Goal: Transaction & Acquisition: Purchase product/service

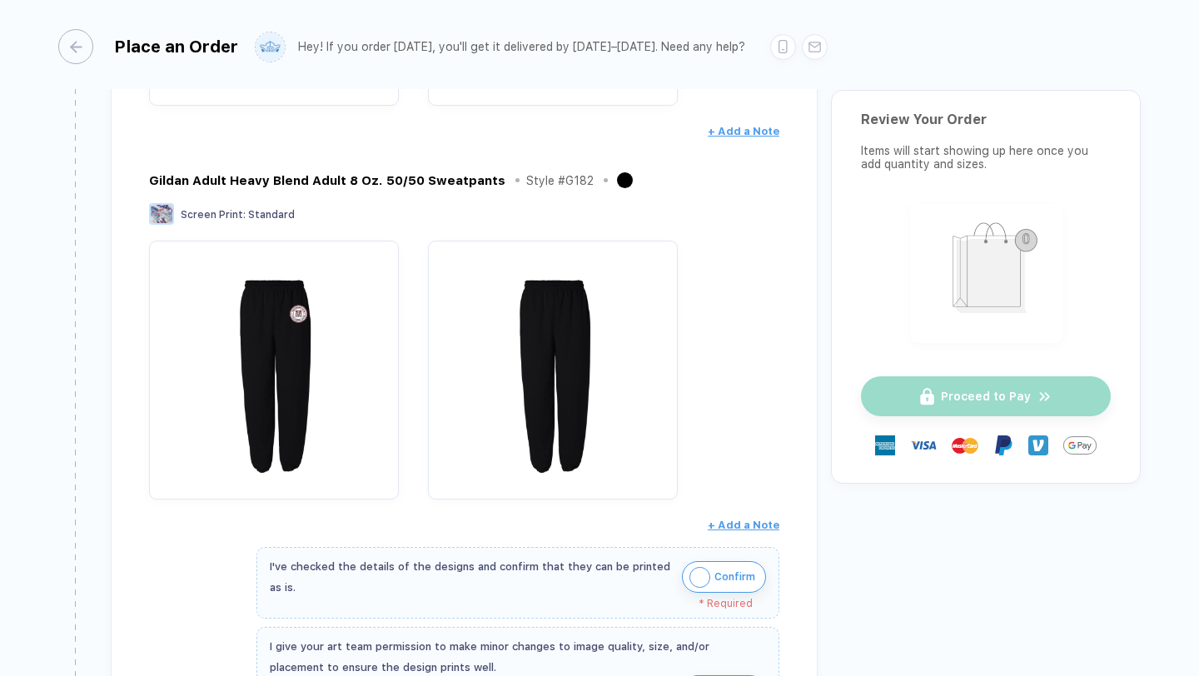
scroll to position [659, 0]
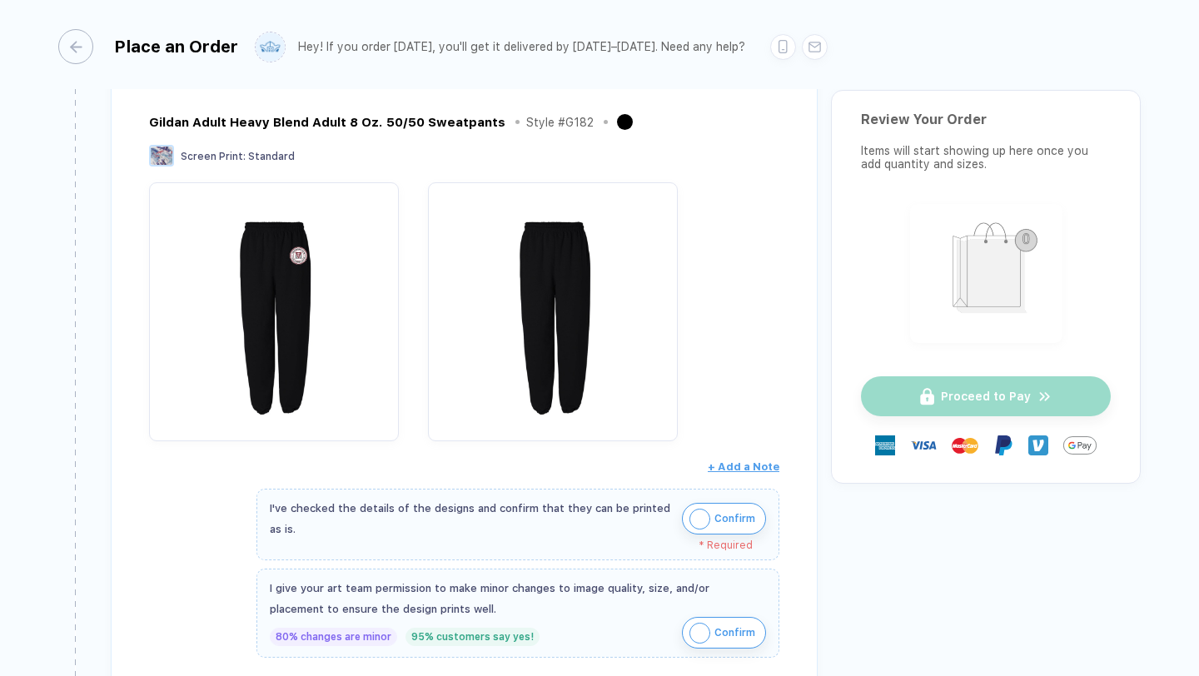
click at [702, 522] on img "button" at bounding box center [700, 519] width 21 height 21
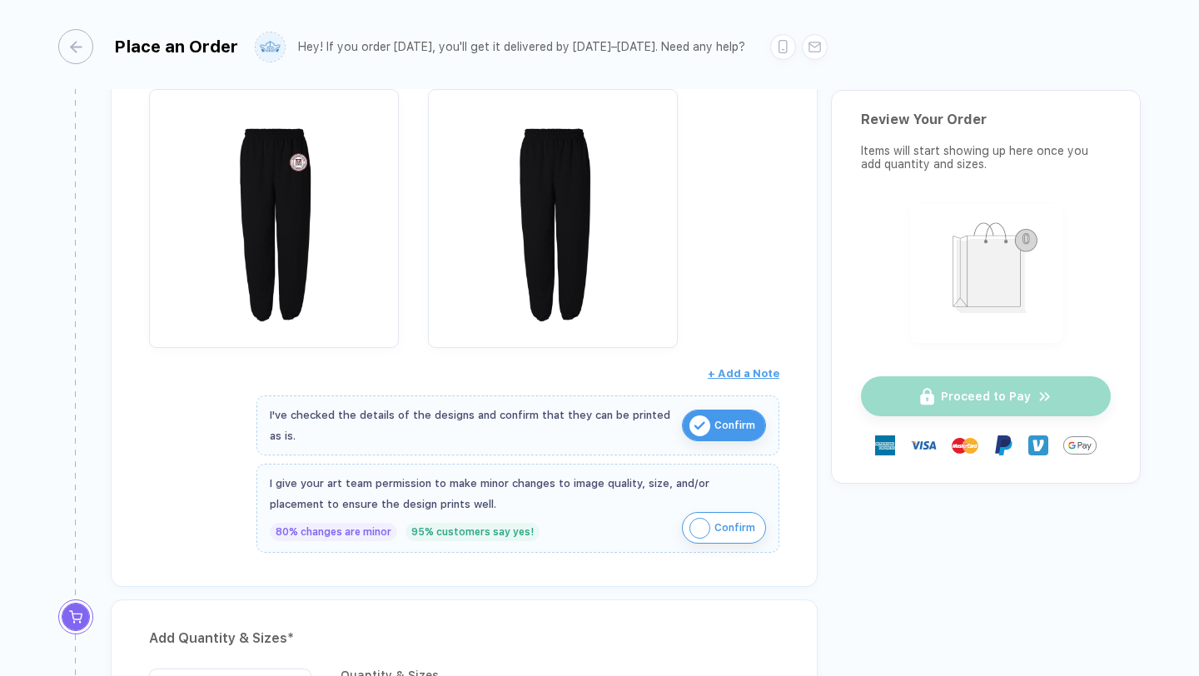
scroll to position [779, 0]
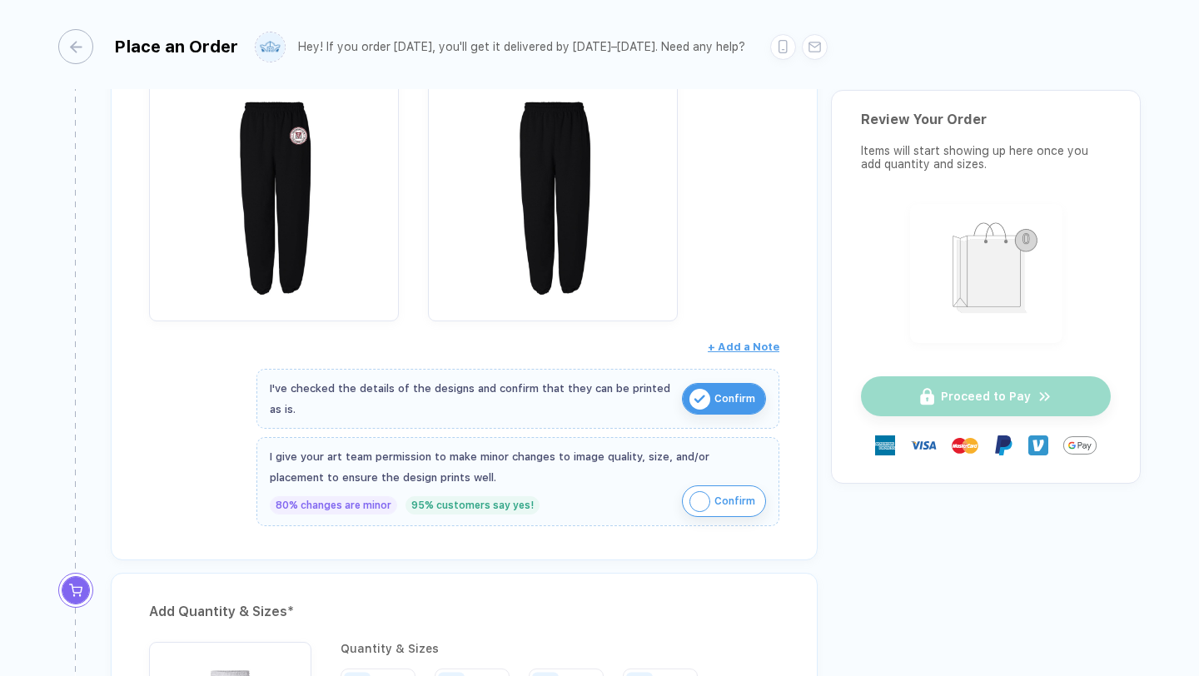
click at [701, 497] on img "button" at bounding box center [700, 501] width 21 height 21
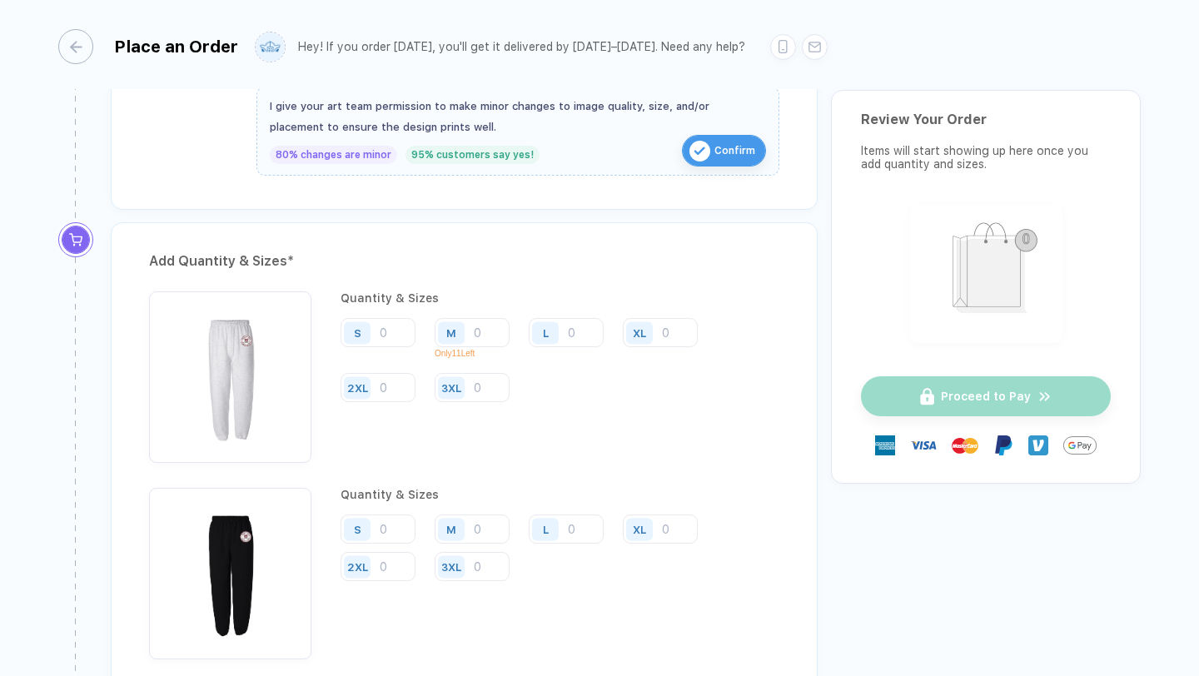
scroll to position [1180, 0]
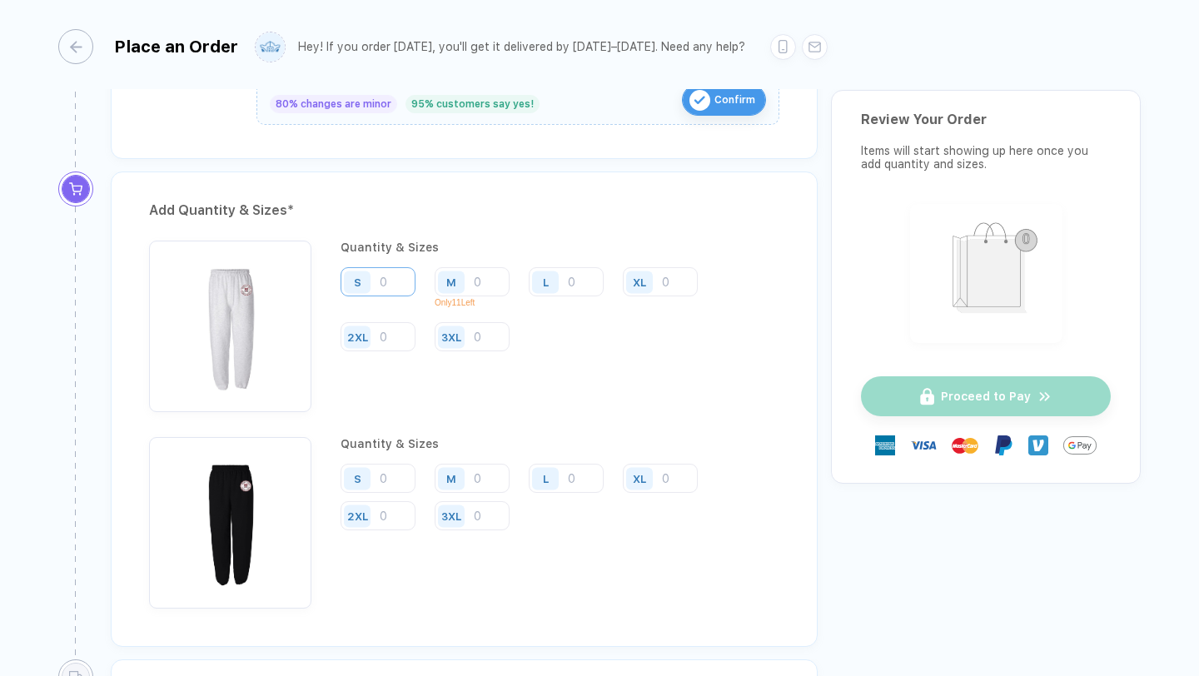
click at [394, 283] on input "number" at bounding box center [378, 281] width 75 height 29
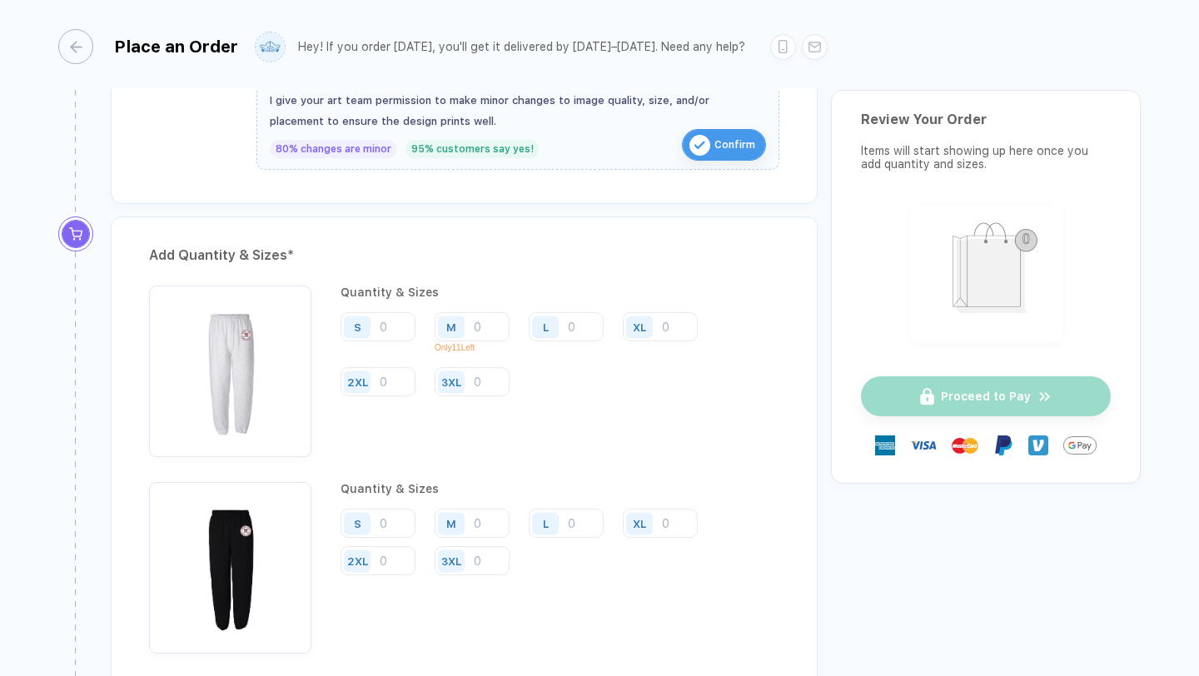
scroll to position [1126, 0]
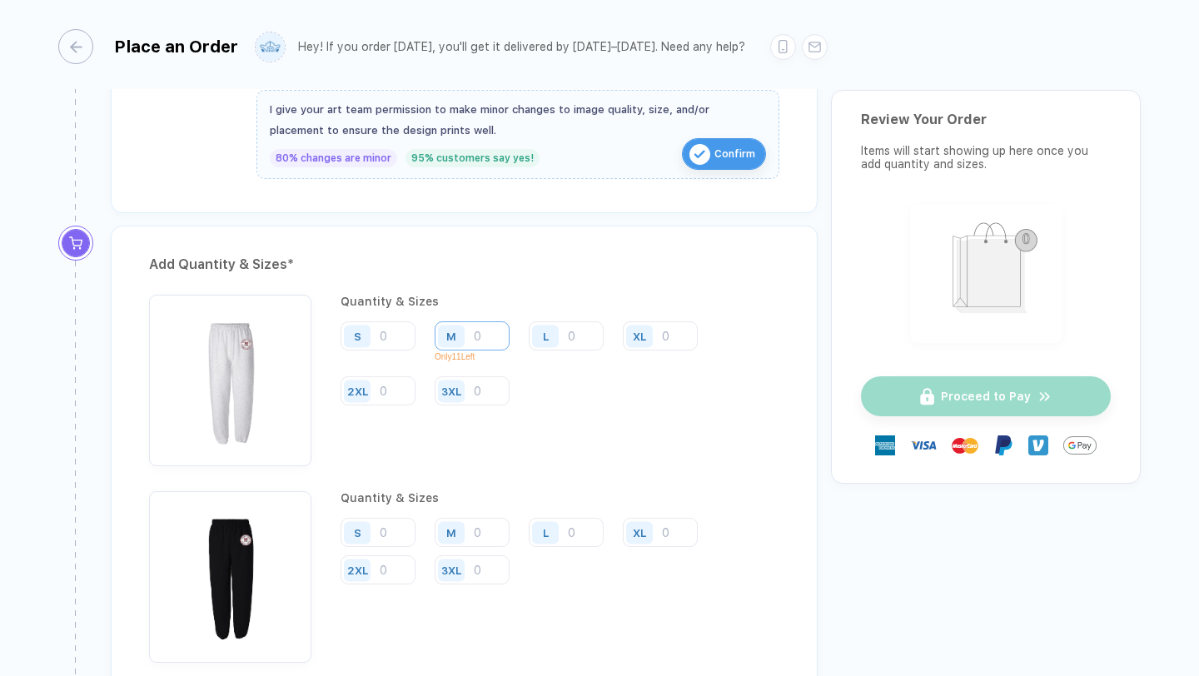
click at [485, 332] on input "number" at bounding box center [472, 336] width 75 height 29
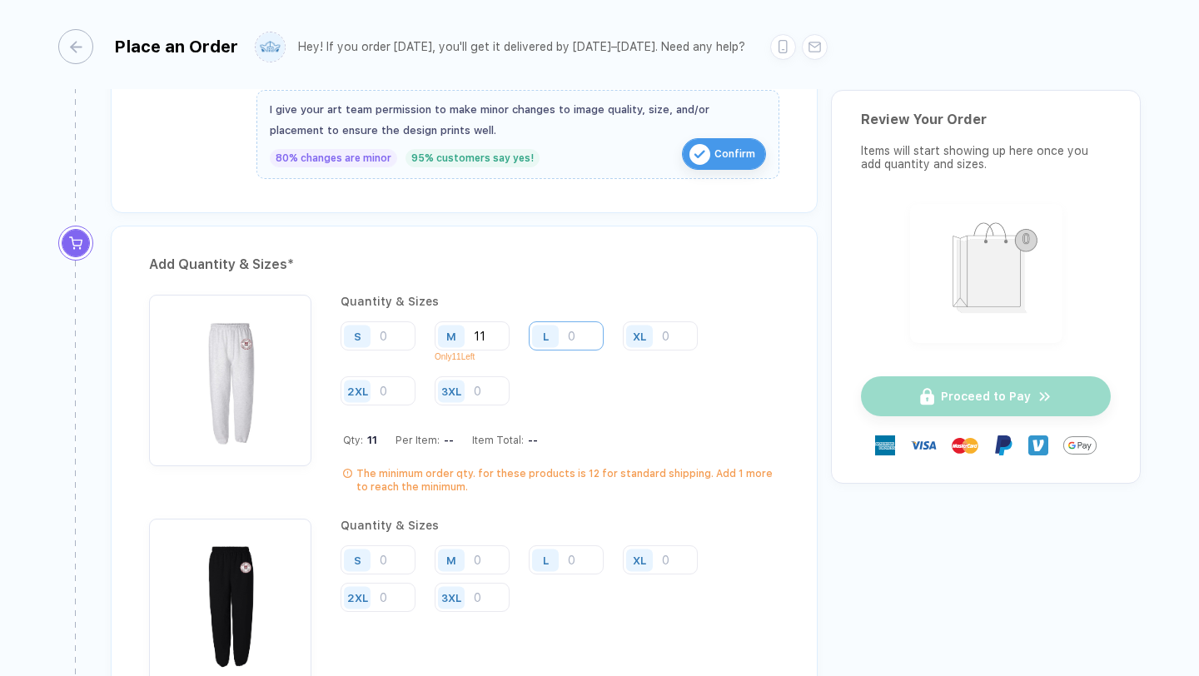
type input "11"
click at [584, 336] on input "number" at bounding box center [566, 336] width 75 height 29
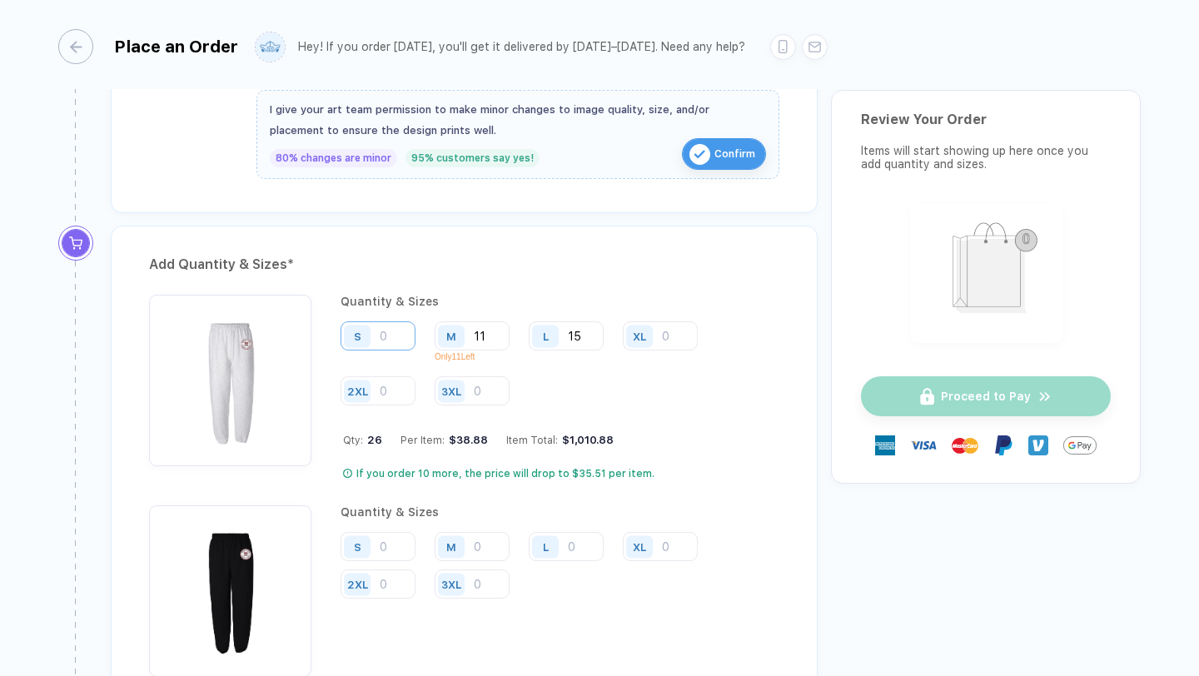
type input "15"
click at [391, 335] on input "number" at bounding box center [378, 336] width 75 height 29
type input "10"
click at [665, 338] on input "number" at bounding box center [660, 336] width 75 height 29
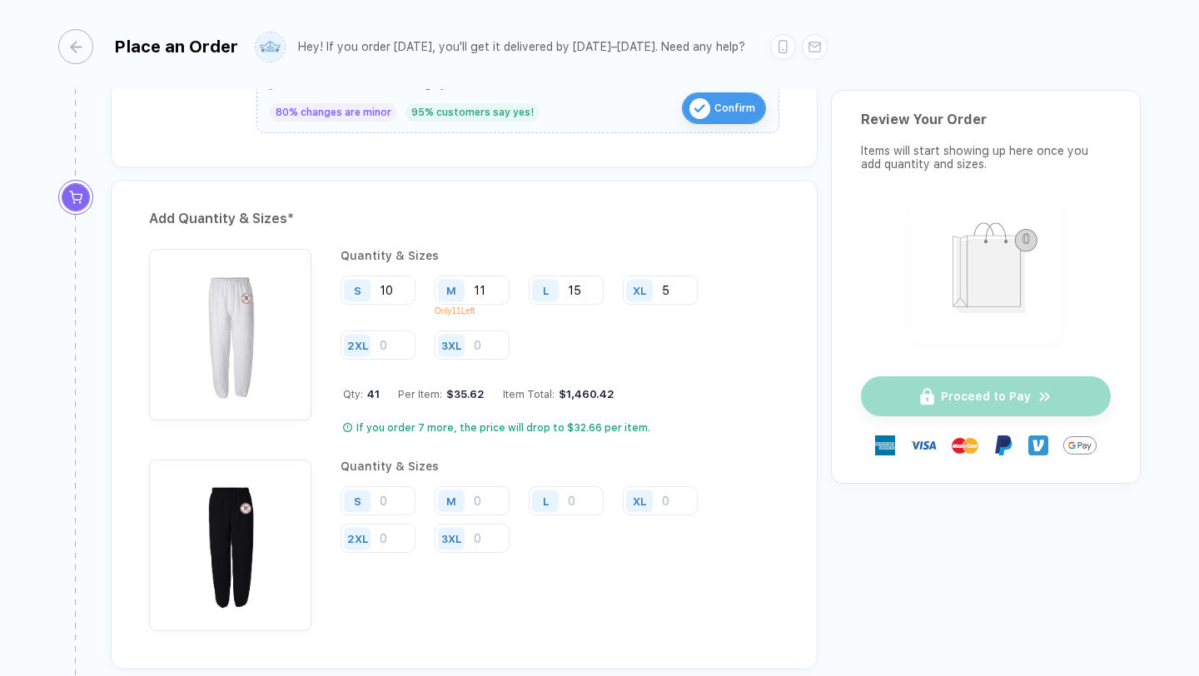
scroll to position [1182, 0]
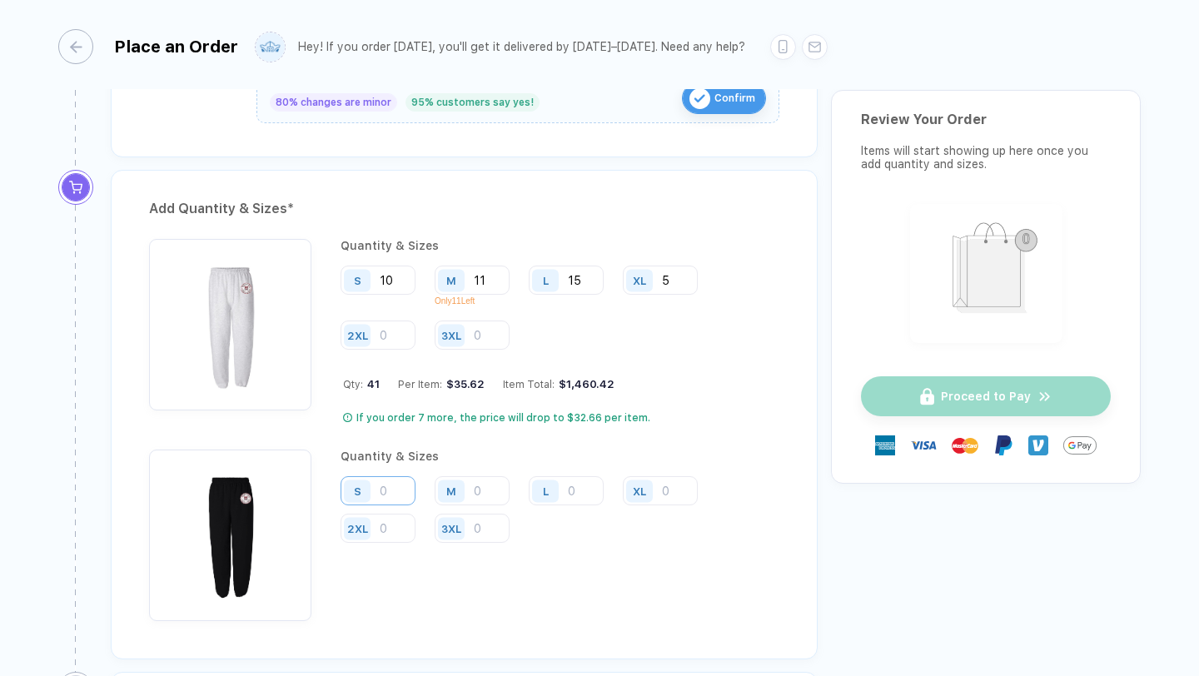
type input "5"
click at [392, 295] on input "number" at bounding box center [378, 280] width 75 height 29
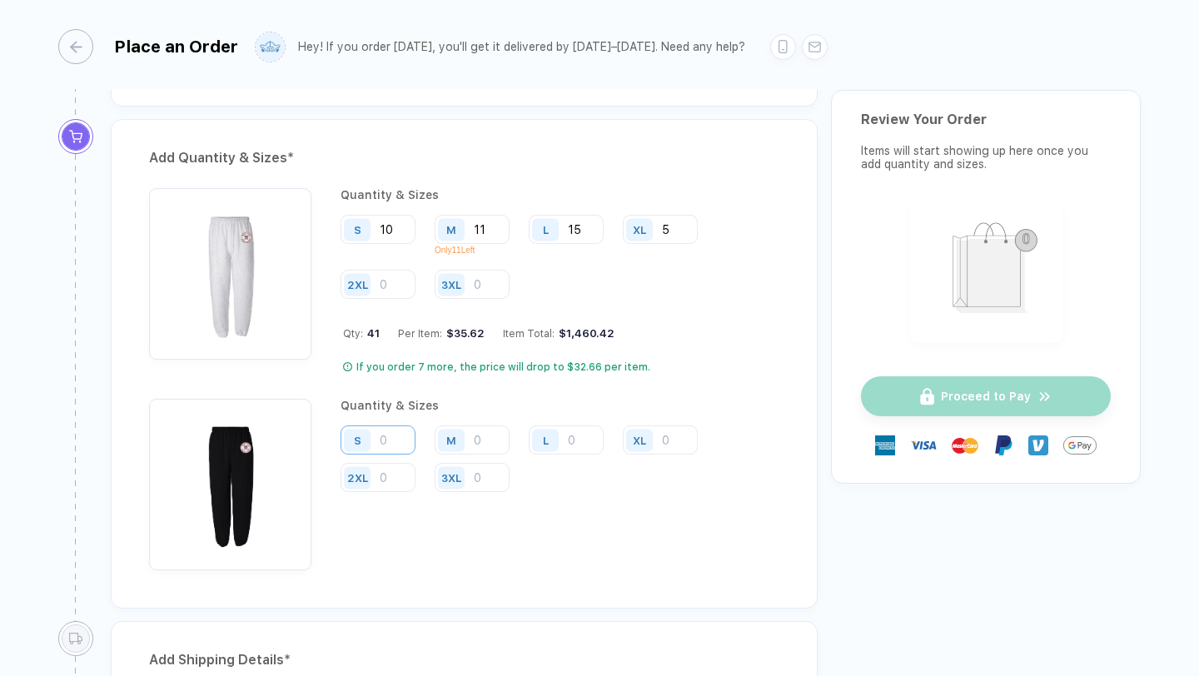
scroll to position [1228, 0]
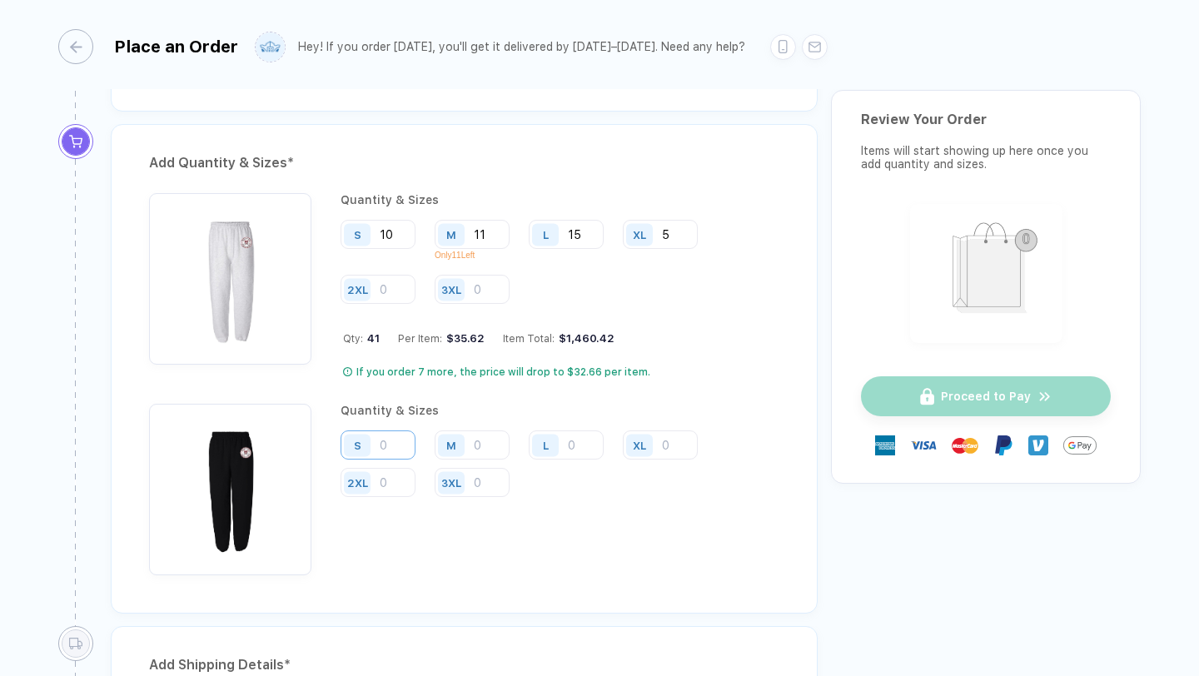
click at [392, 249] on input "number" at bounding box center [378, 234] width 75 height 29
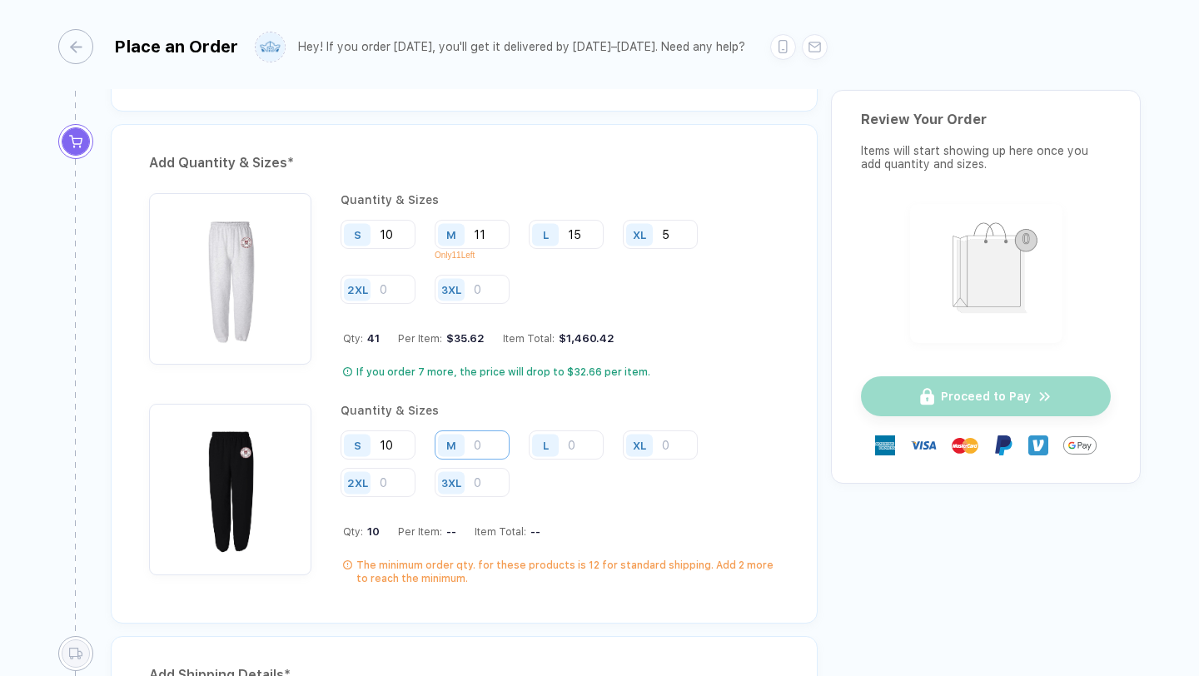
type input "10"
click at [490, 249] on input "number" at bounding box center [472, 234] width 75 height 29
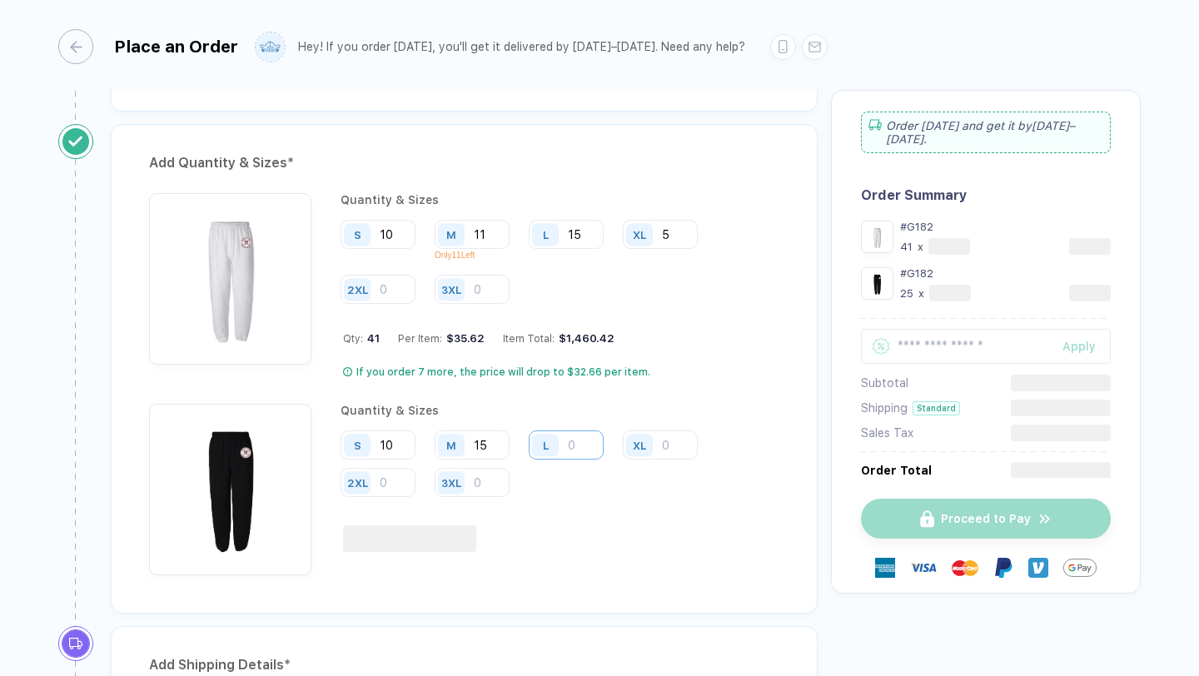
click at [581, 249] on input "number" at bounding box center [566, 234] width 75 height 29
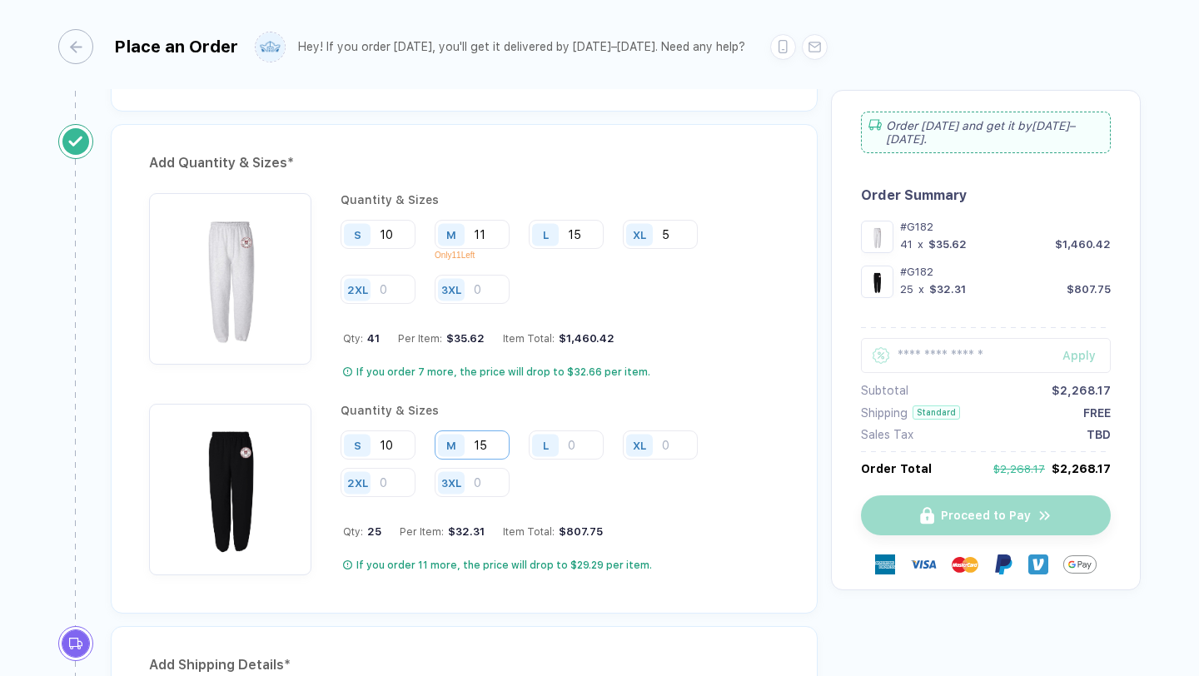
click at [495, 249] on input "15" at bounding box center [472, 234] width 75 height 29
type input "1"
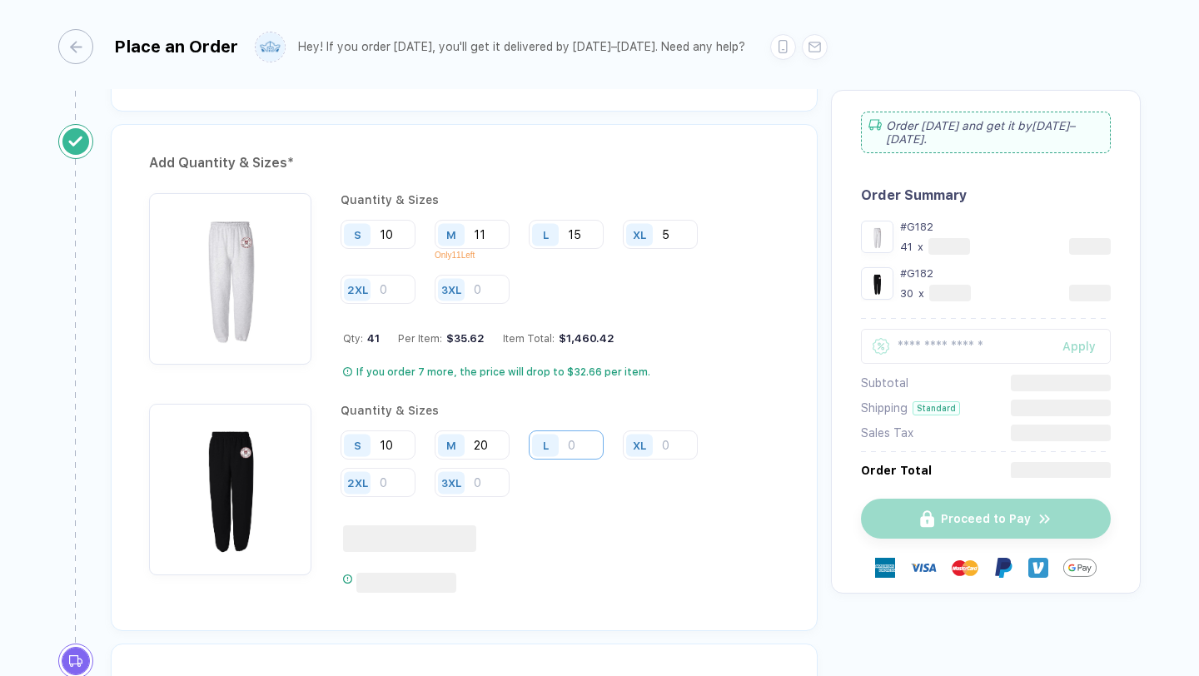
type input "20"
click at [571, 249] on input "number" at bounding box center [566, 234] width 75 height 29
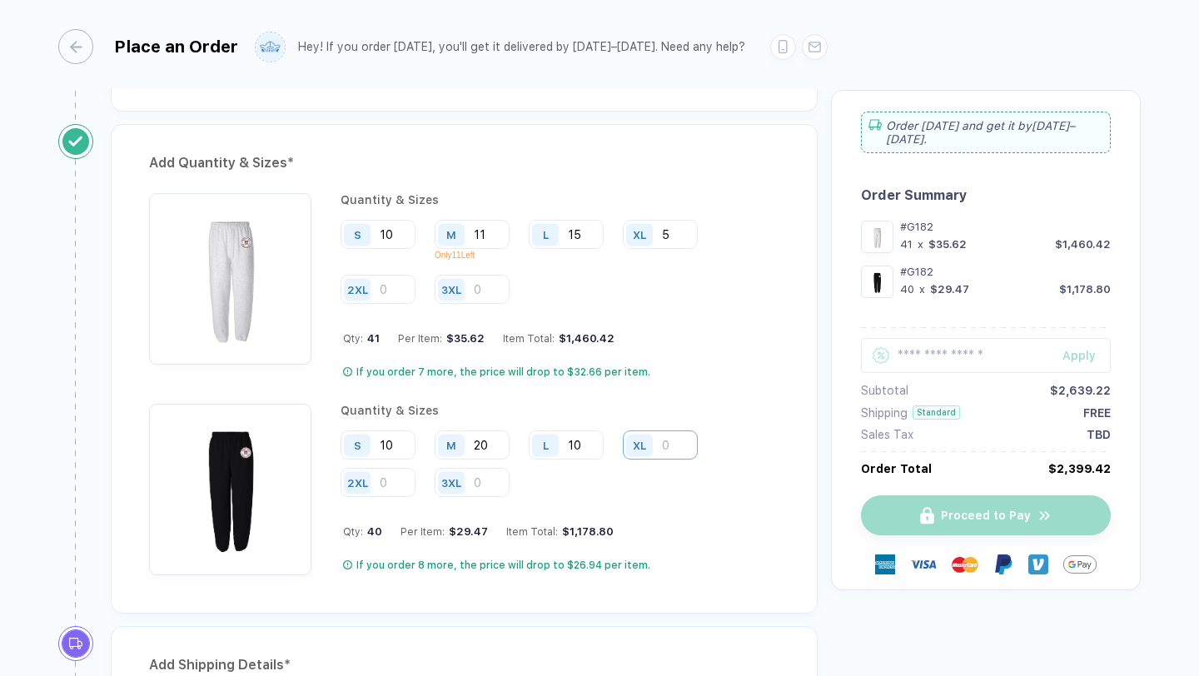
type input "10"
click at [672, 249] on input "number" at bounding box center [660, 234] width 75 height 29
type input "5"
click at [677, 233] on input "5" at bounding box center [660, 234] width 75 height 29
type input "4"
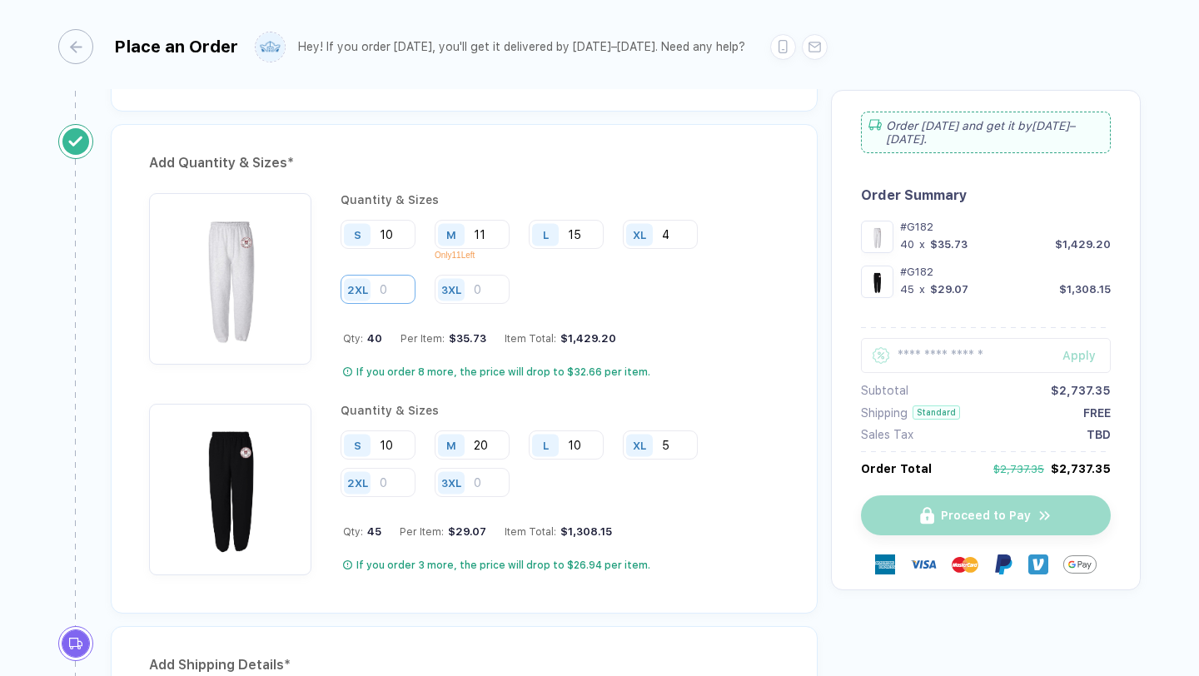
click at [380, 289] on input "number" at bounding box center [378, 289] width 75 height 29
click at [585, 231] on input "15" at bounding box center [566, 234] width 75 height 29
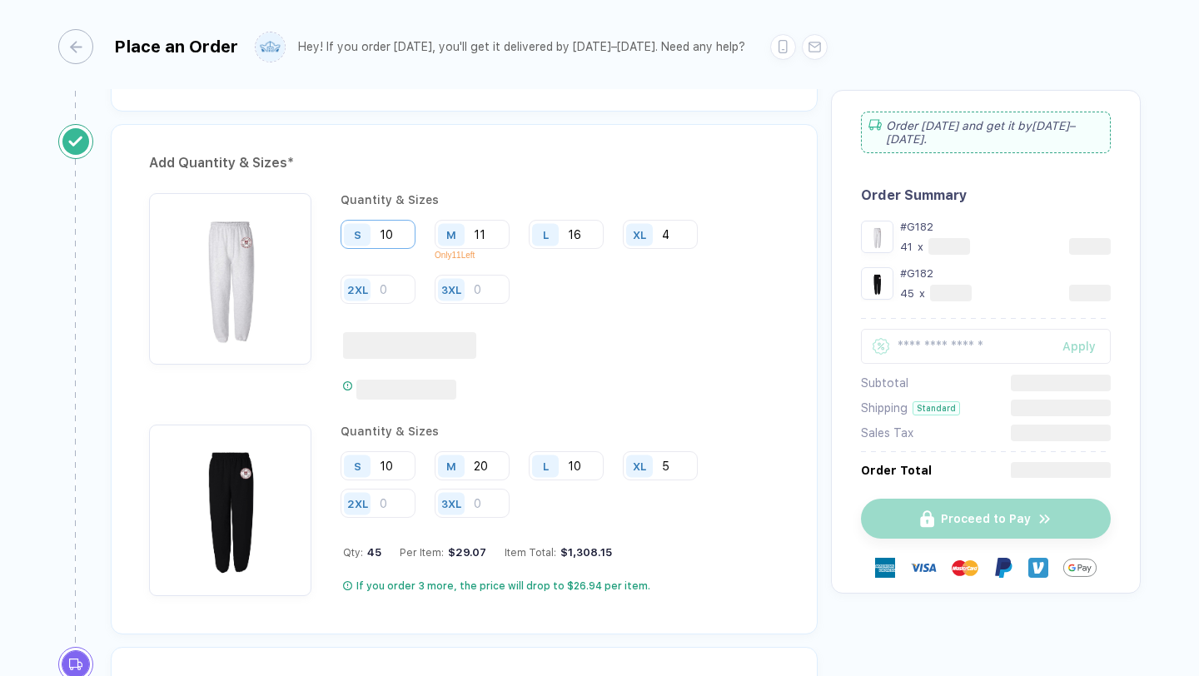
type input "16"
click at [398, 233] on input "10" at bounding box center [378, 234] width 75 height 29
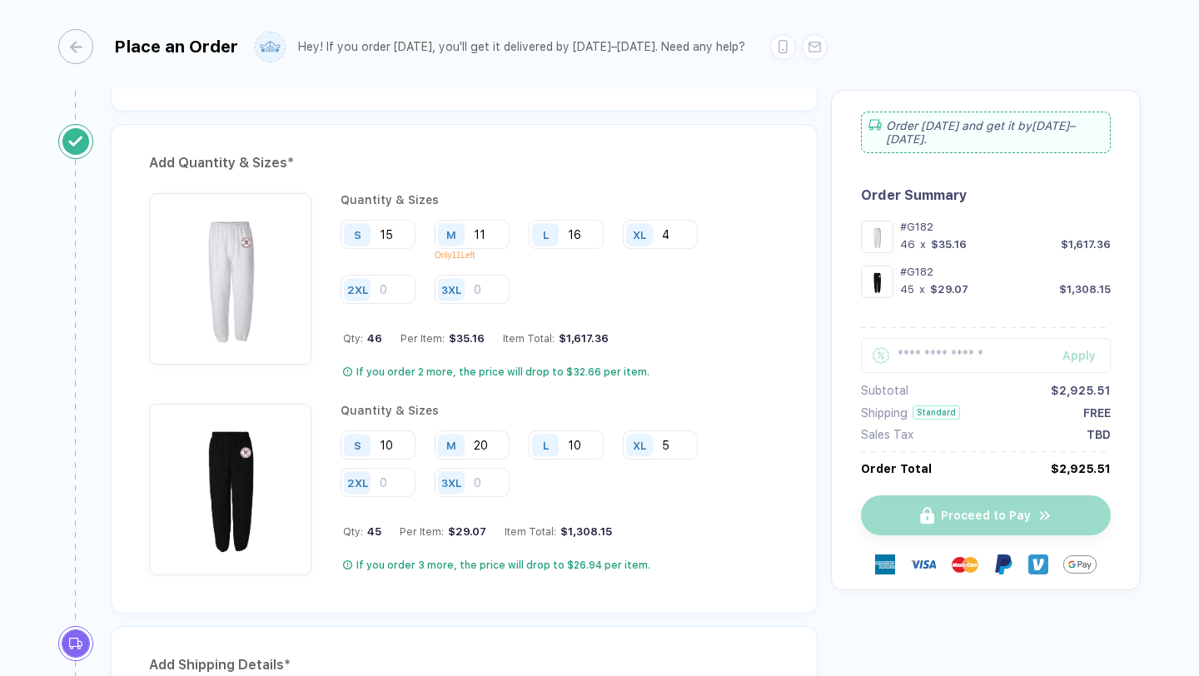
type input "15"
click at [697, 356] on div "Quantity & Sizes S 15 M 11 Only 11 Left L 16 XL 4 2XL 3XL Qty: 46 Per Item: $35…" at bounding box center [560, 286] width 439 height 186
click at [390, 295] on input "number" at bounding box center [378, 289] width 75 height 29
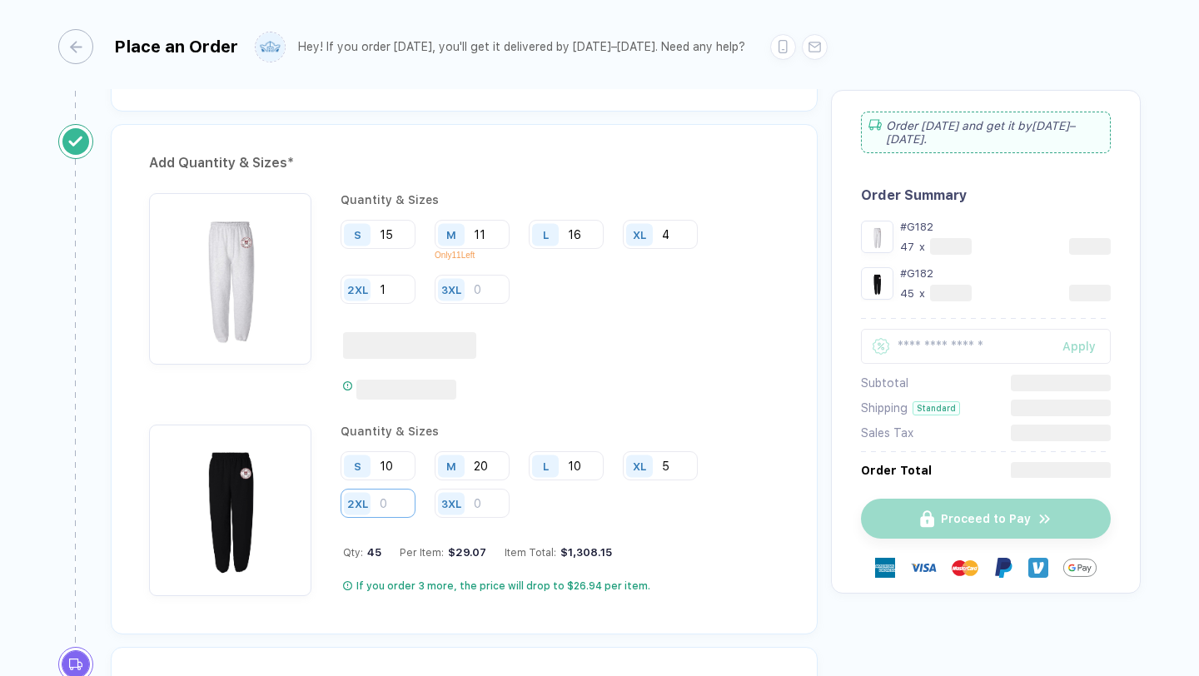
type input "1"
click at [393, 304] on input "number" at bounding box center [378, 289] width 75 height 29
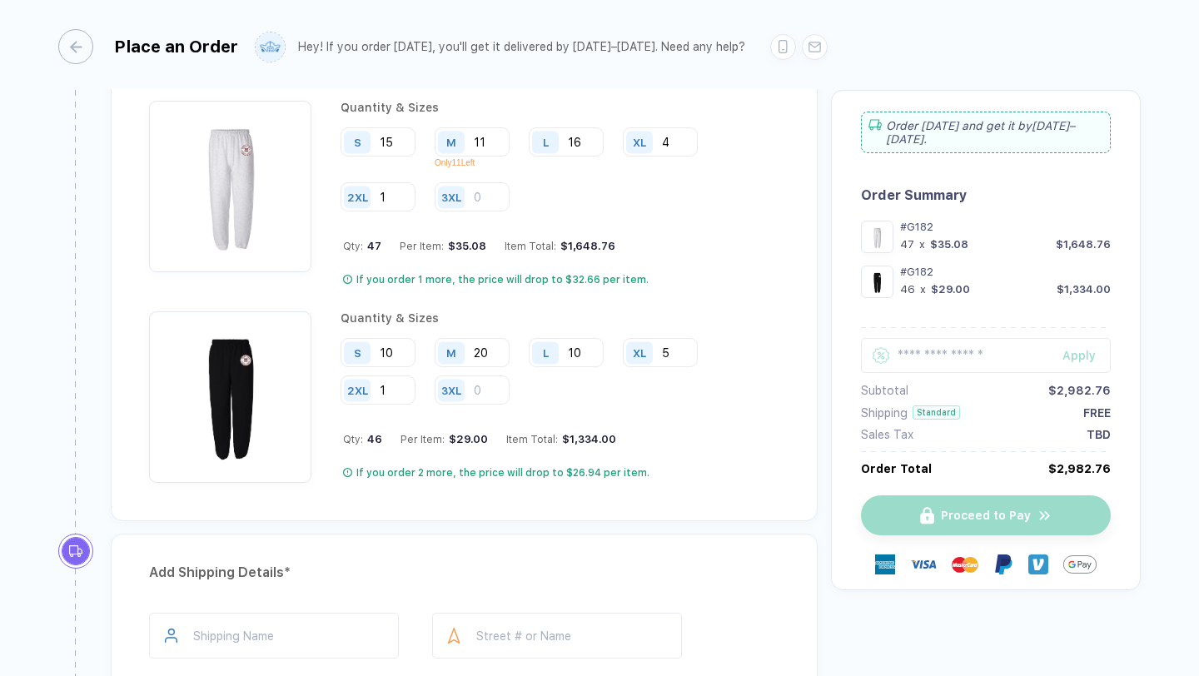
scroll to position [1319, 0]
type input "1"
